Goal: Task Accomplishment & Management: Manage account settings

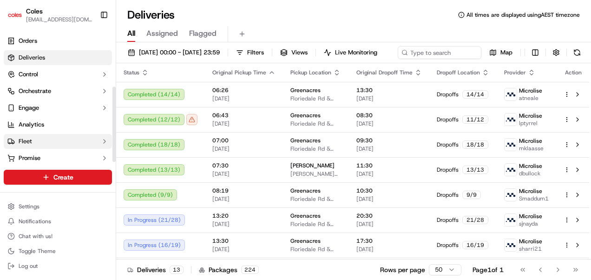
scroll to position [99, 0]
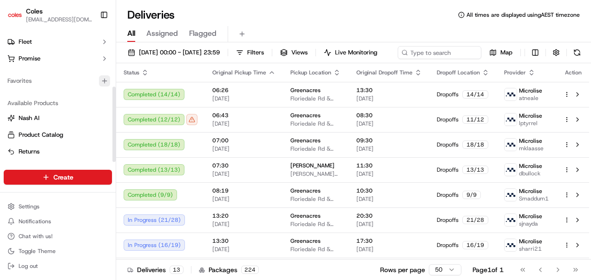
click at [105, 80] on icon "button" at bounding box center [105, 81] width 0 height 4
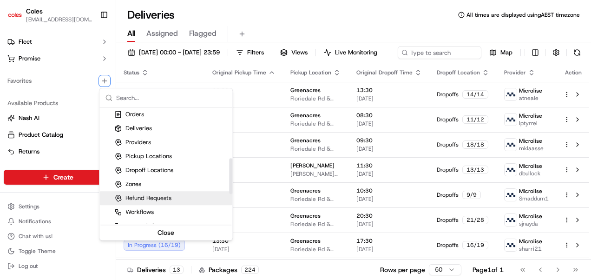
scroll to position [171, 0]
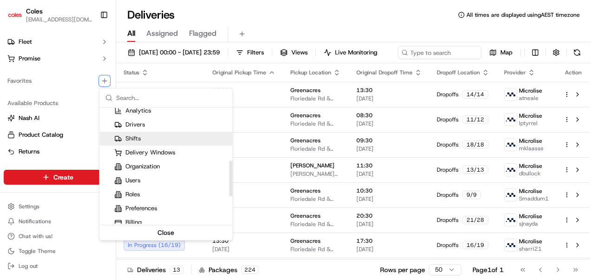
click at [133, 139] on div "Shifts" at bounding box center [127, 138] width 26 height 8
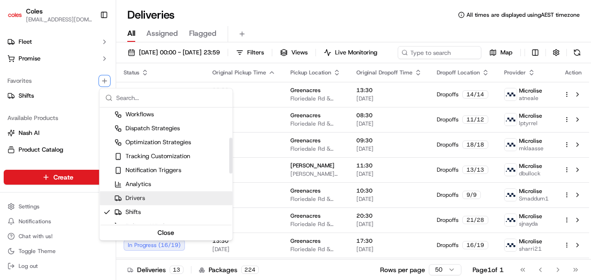
scroll to position [260, 0]
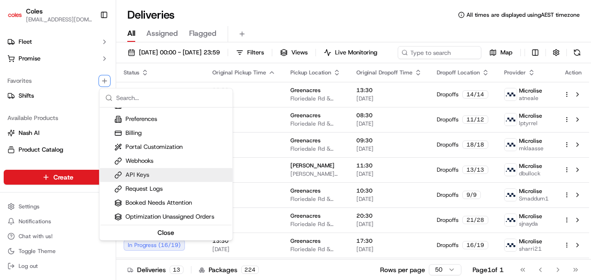
click at [21, 96] on html "Coles [EMAIL_ADDRESS][DOMAIN_NAME] Toggle Sidebar Orders Deliveries Control Orc…" at bounding box center [295, 140] width 591 height 280
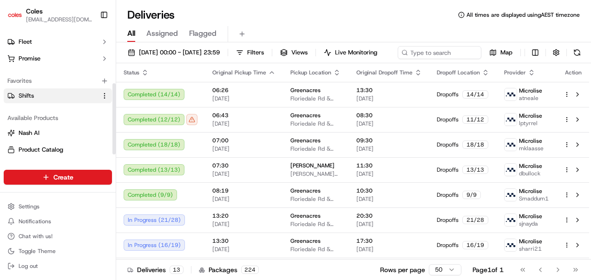
click at [32, 95] on span "Shifts" at bounding box center [26, 96] width 15 height 8
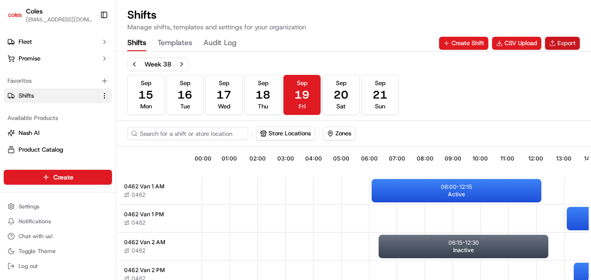
click at [564, 41] on button "Export" at bounding box center [562, 43] width 35 height 13
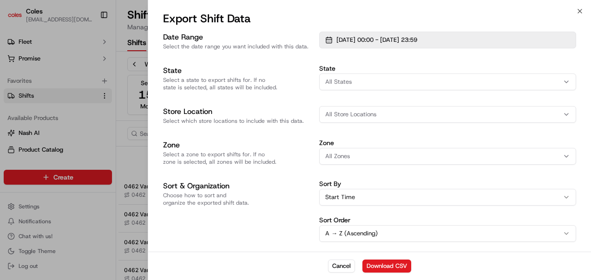
click at [343, 38] on span "[DATE] 00:00 - [DATE] 23:59" at bounding box center [377, 40] width 81 height 8
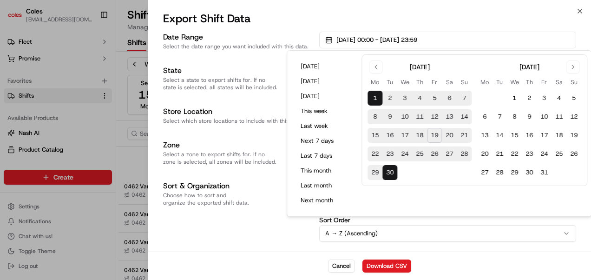
click at [390, 151] on button "23" at bounding box center [390, 153] width 15 height 15
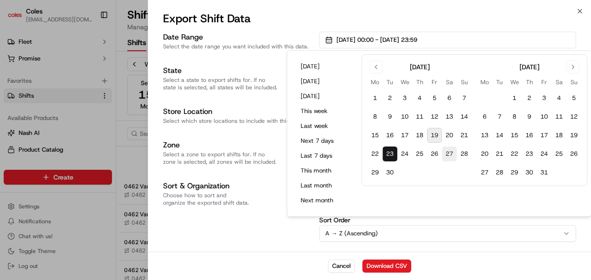
click at [451, 154] on button "27" at bounding box center [449, 153] width 15 height 15
click at [285, 231] on div "Sort & Organization Choose how to sort and organize the exported shift data." at bounding box center [237, 227] width 149 height 94
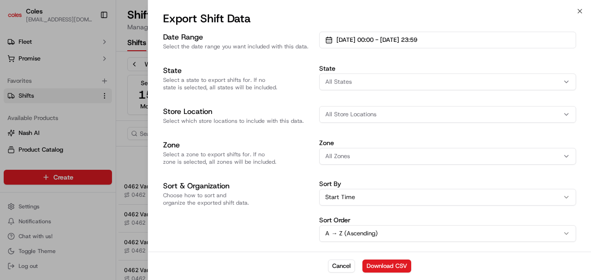
click at [362, 119] on button "All Store Locations" at bounding box center [447, 114] width 257 height 17
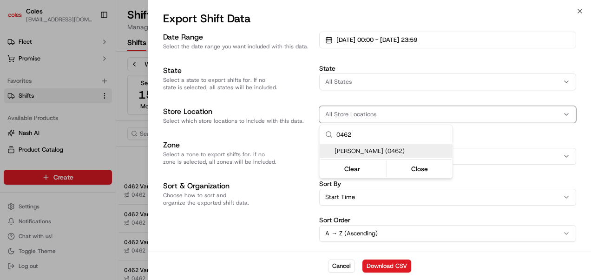
type input "0462"
click at [361, 152] on span "[PERSON_NAME] (0462)" at bounding box center [392, 151] width 114 height 8
click at [410, 168] on button "Close" at bounding box center [420, 168] width 64 height 13
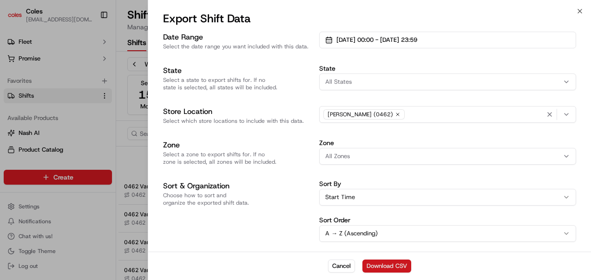
click at [378, 264] on button "Download CSV" at bounding box center [387, 265] width 49 height 13
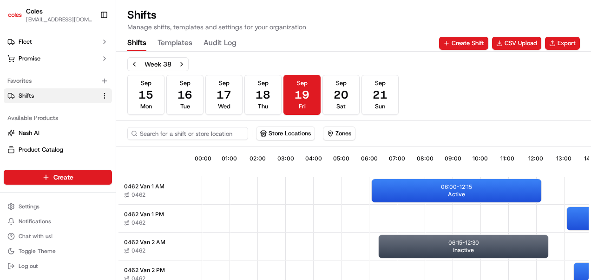
click at [329, 40] on div "Shifts Templates Audit Log Create Shift CSV Upload Export" at bounding box center [353, 43] width 453 height 16
click at [104, 94] on html "Coles [EMAIL_ADDRESS][DOMAIN_NAME] Toggle Sidebar Orders Deliveries Control Orc…" at bounding box center [295, 140] width 591 height 280
click at [103, 94] on html "Coles [EMAIL_ADDRESS][DOMAIN_NAME] Toggle Sidebar Orders Deliveries Control Orc…" at bounding box center [295, 140] width 591 height 280
click at [518, 43] on button "CSV Upload" at bounding box center [516, 43] width 49 height 13
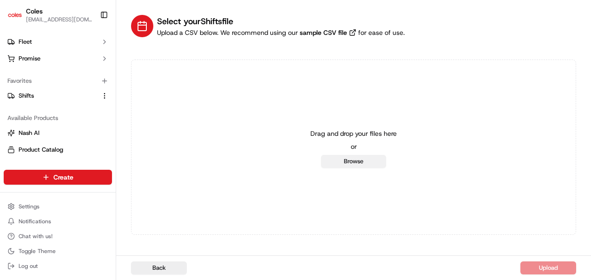
click at [370, 156] on button "Browse" at bounding box center [353, 161] width 65 height 13
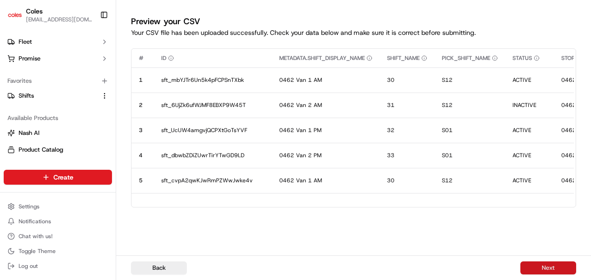
click at [530, 267] on button "Next" at bounding box center [549, 267] width 56 height 13
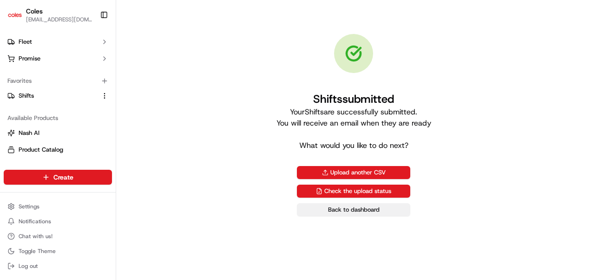
click at [353, 211] on link "Back to dashboard" at bounding box center [353, 209] width 113 height 13
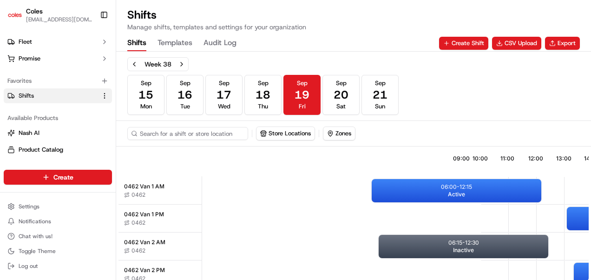
scroll to position [0, 287]
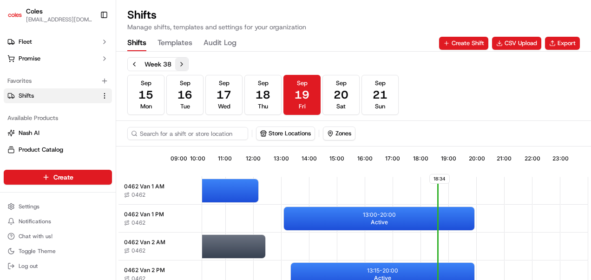
click at [182, 64] on button "Next week" at bounding box center [181, 64] width 13 height 13
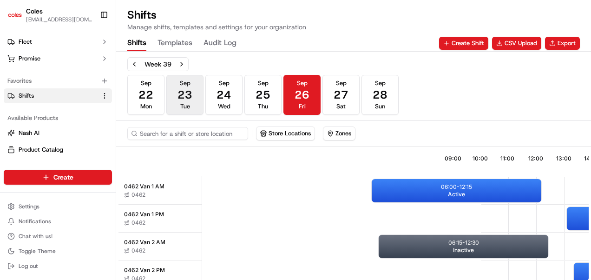
click at [191, 99] on span "23" at bounding box center [185, 94] width 15 height 15
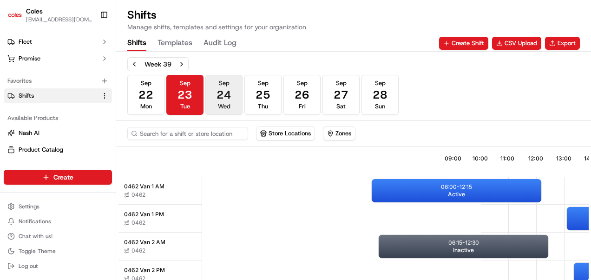
click at [219, 94] on span "24" at bounding box center [224, 94] width 15 height 15
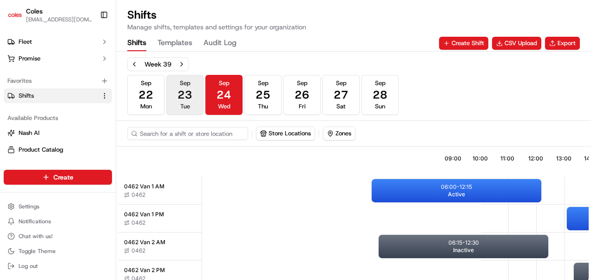
click at [193, 100] on button "[DATE] Tue" at bounding box center [184, 95] width 37 height 40
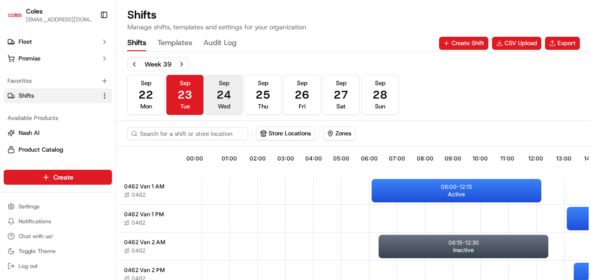
click at [226, 98] on span "24" at bounding box center [224, 94] width 15 height 15
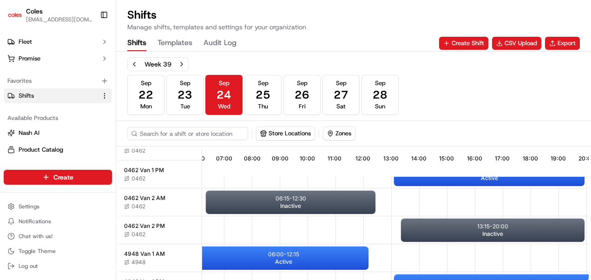
scroll to position [44, 175]
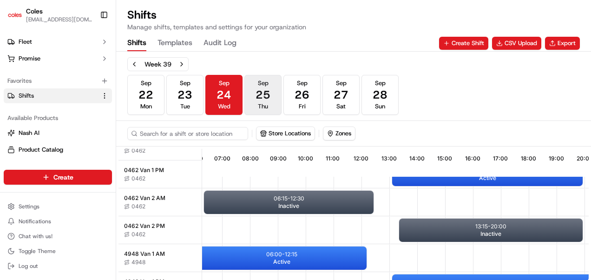
click at [269, 100] on span "25" at bounding box center [263, 94] width 15 height 15
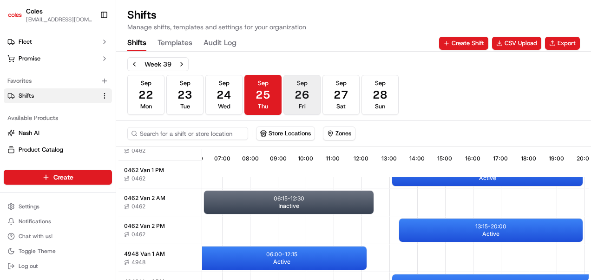
click at [303, 102] on span "Fri" at bounding box center [302, 106] width 7 height 8
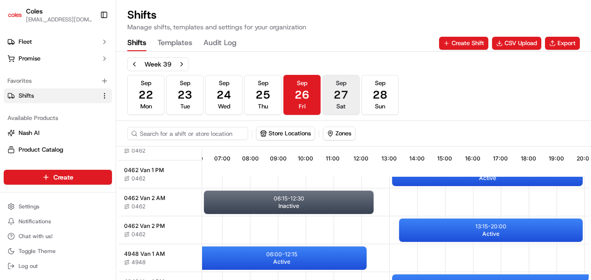
click at [338, 99] on span "27" at bounding box center [341, 94] width 15 height 15
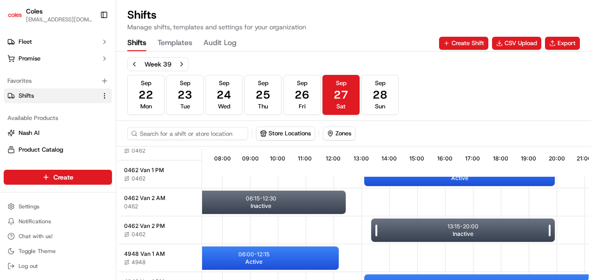
scroll to position [44, 0]
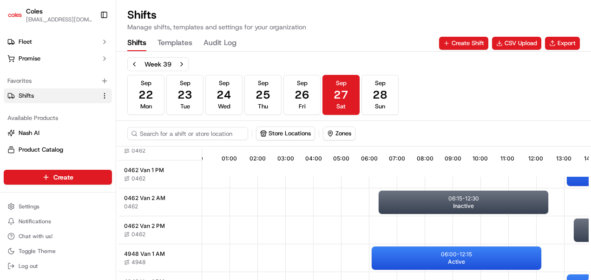
click at [369, 15] on div "Shifts Manage shifts, templates and settings for your organization" at bounding box center [353, 19] width 453 height 24
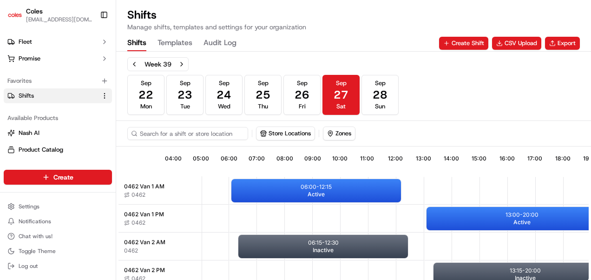
scroll to position [0, 0]
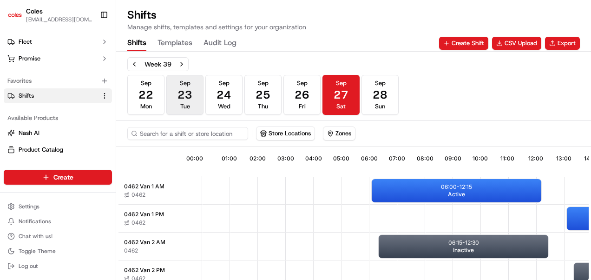
click at [190, 99] on span "23" at bounding box center [185, 94] width 15 height 15
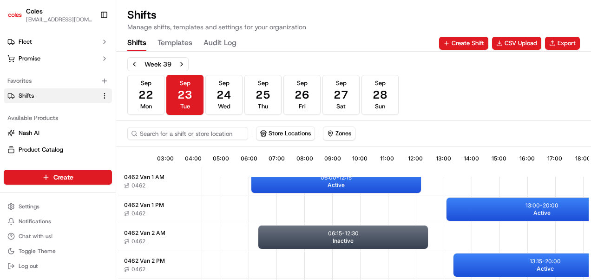
scroll to position [9, 120]
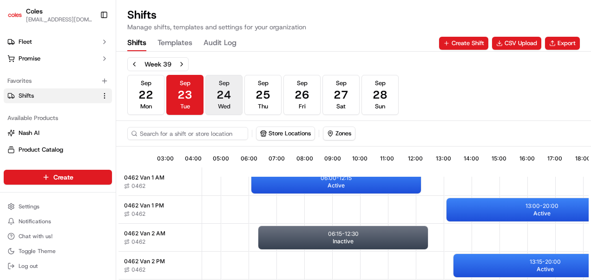
click at [222, 98] on span "24" at bounding box center [224, 94] width 15 height 15
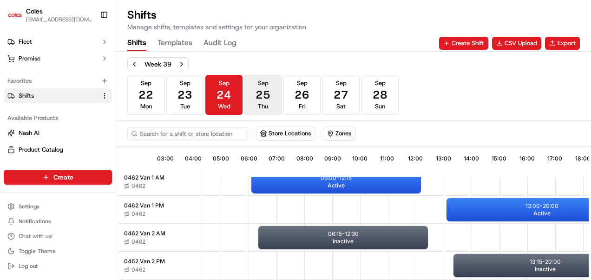
click at [266, 104] on span "Thu" at bounding box center [263, 106] width 10 height 8
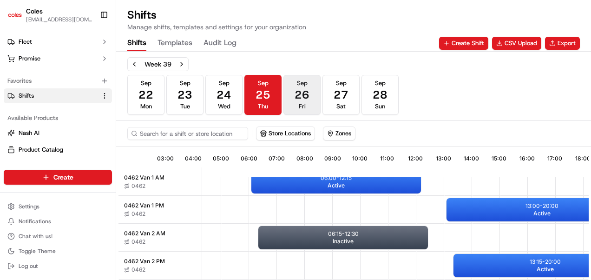
click at [299, 90] on span "26" at bounding box center [302, 94] width 15 height 15
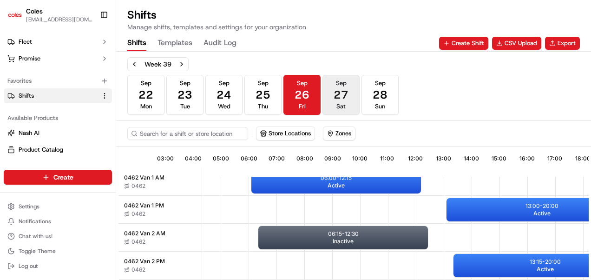
click at [340, 102] on span "Sat" at bounding box center [341, 106] width 9 height 8
